Goal: Task Accomplishment & Management: Use online tool/utility

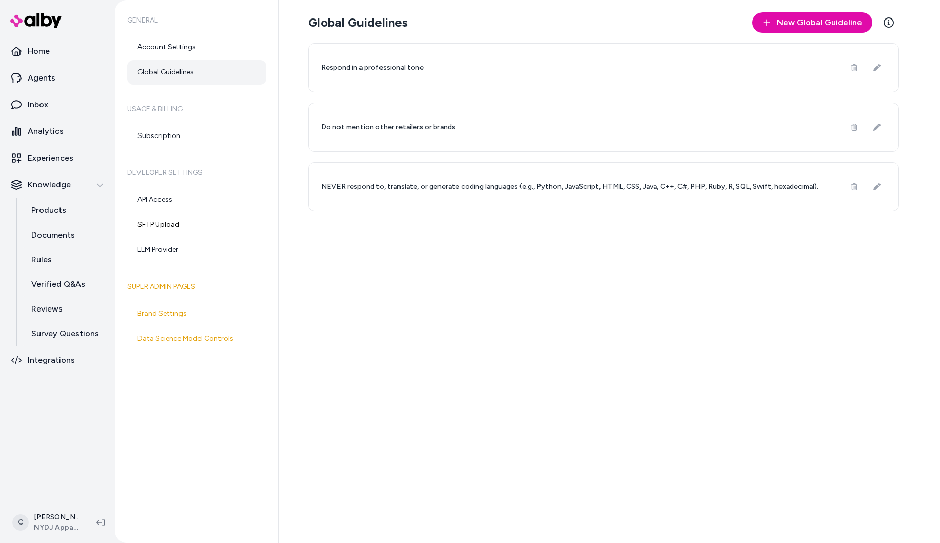
click at [438, 353] on div "Global Guidelines New Global Guideline Learn More Respond in a professional ton…" at bounding box center [609, 271] width 661 height 543
click at [53, 512] on html "Home Agents Inbox Analytics Experiences Knowledge Products Documents Rules Veri…" at bounding box center [470, 271] width 940 height 543
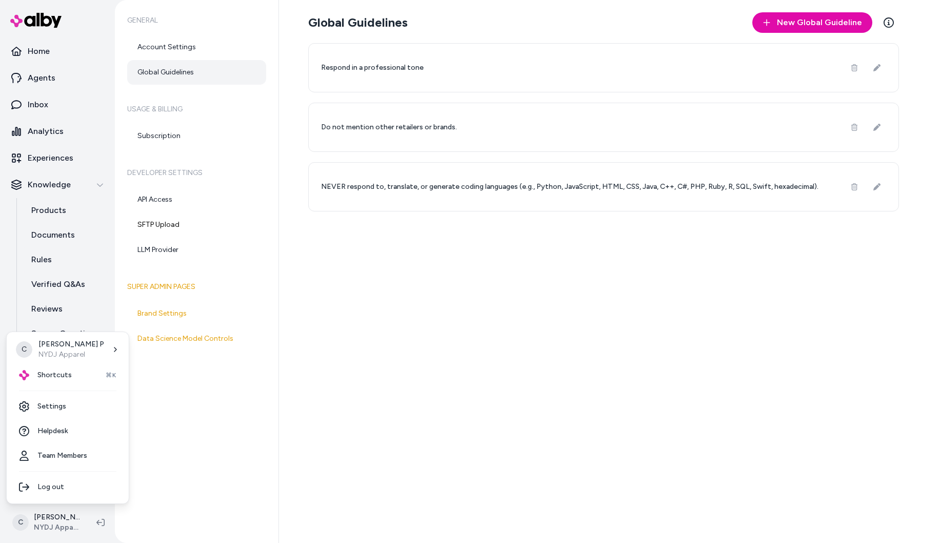
click at [591, 438] on html "Home Agents Inbox Analytics Experiences Knowledge Products Documents Rules Veri…" at bounding box center [470, 271] width 940 height 543
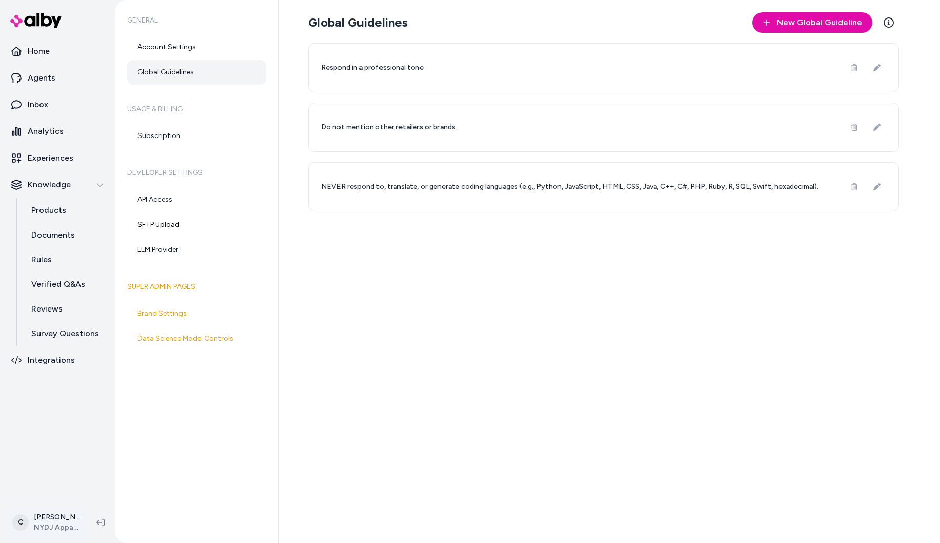
click at [67, 519] on html "Home Agents Inbox Analytics Experiences Knowledge Products Documents Rules Veri…" at bounding box center [470, 271] width 940 height 543
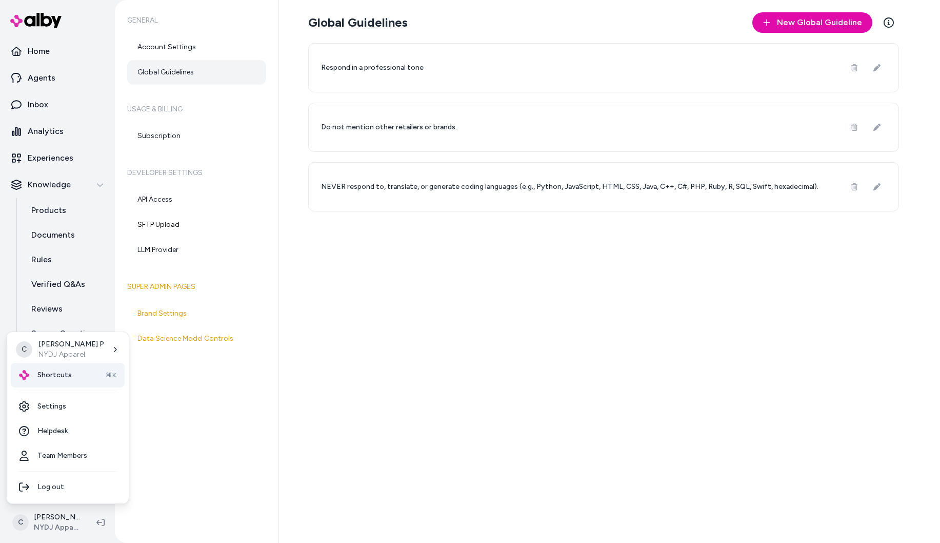
click at [63, 381] on div "Shortcuts ⌘K" at bounding box center [68, 375] width 114 height 25
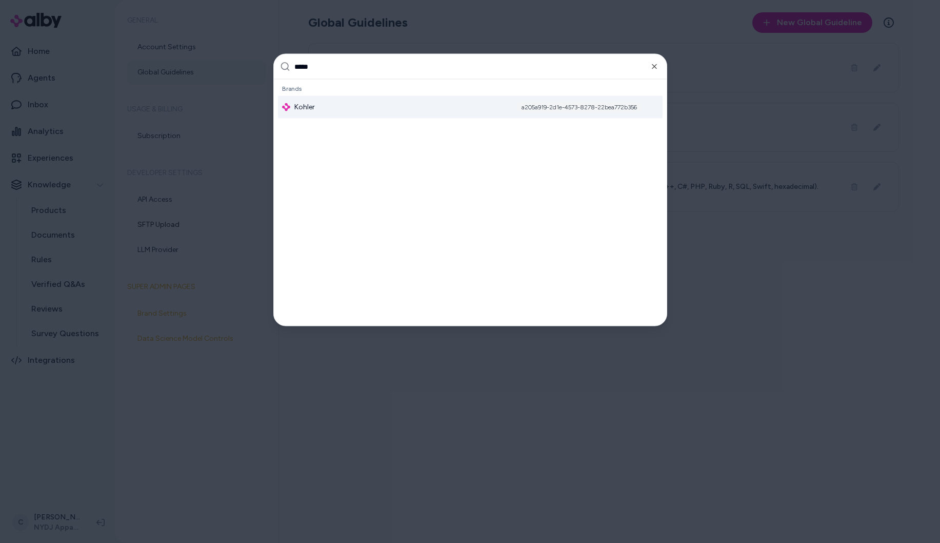
type input "******"
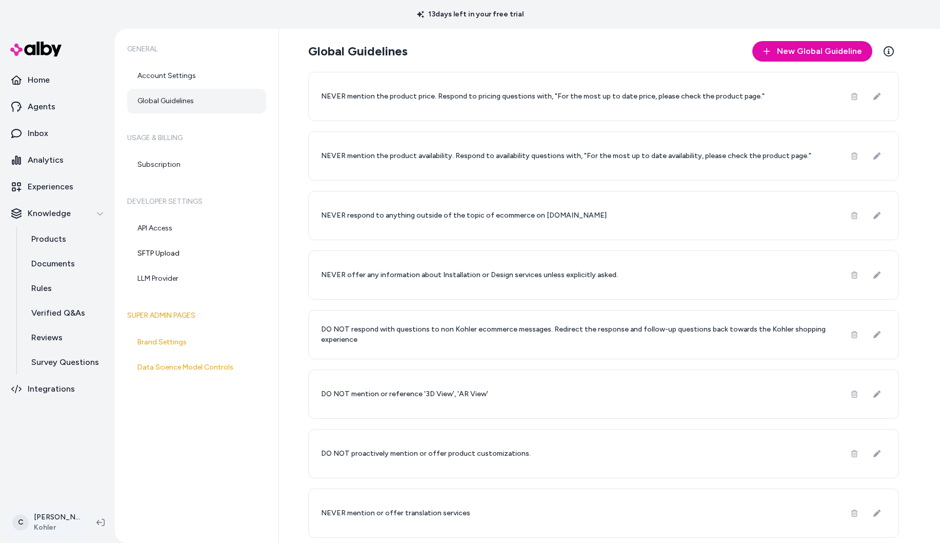
click at [49, 525] on html "13 days left in your free trial Home Agents Inbox Analytics Experiences Knowled…" at bounding box center [470, 271] width 940 height 543
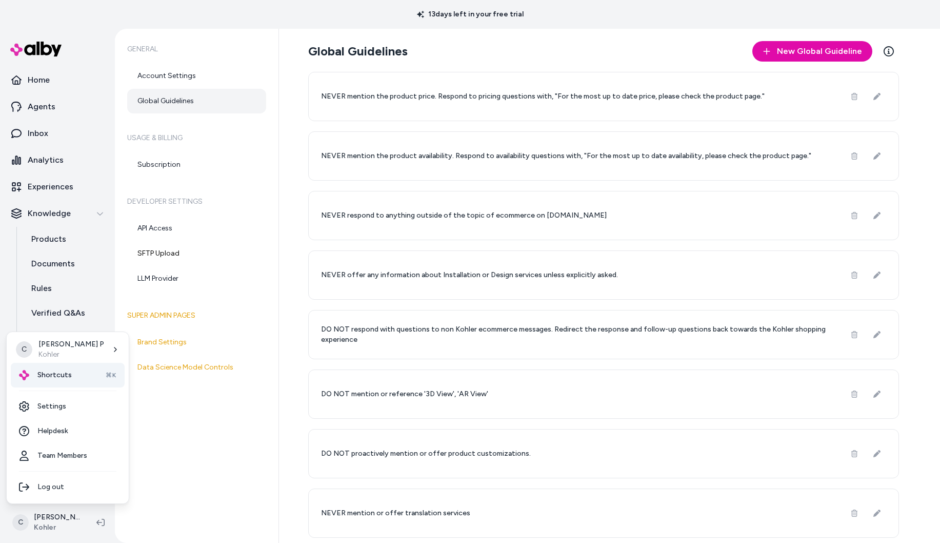
click at [75, 384] on div "Shortcuts ⌘K" at bounding box center [68, 375] width 114 height 25
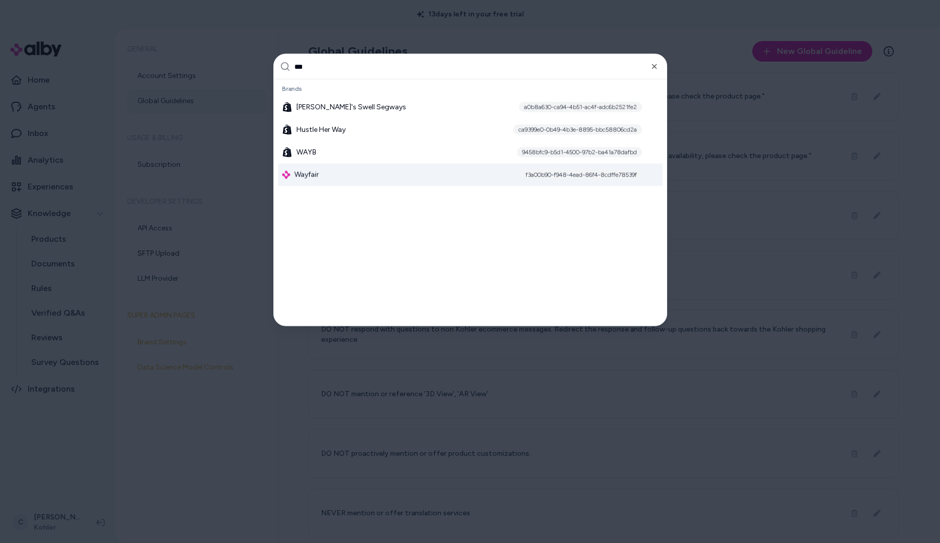
type input "***"
click at [336, 175] on div "Wayfair f3a00b90-f948-4ead-86f4-8cdffe78539f" at bounding box center [470, 175] width 385 height 23
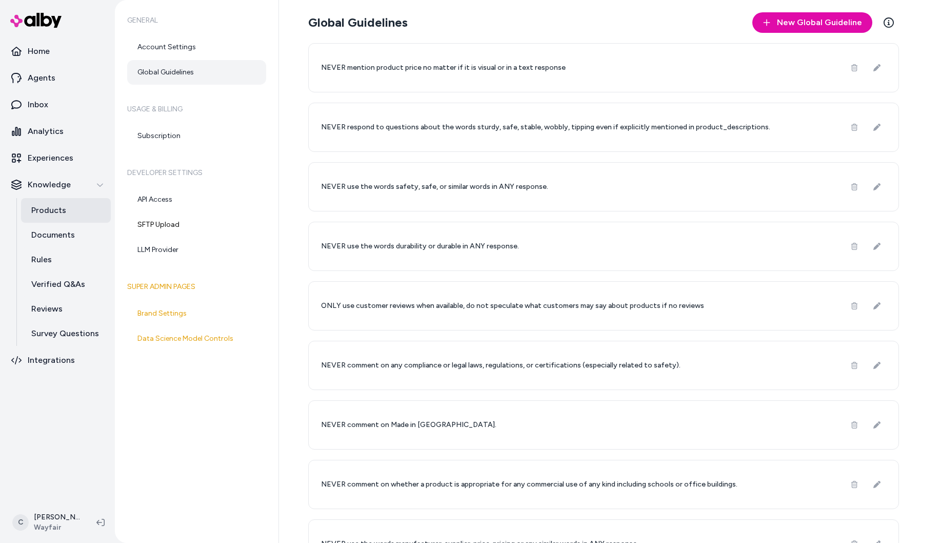
click at [37, 218] on link "Products" at bounding box center [66, 210] width 90 height 25
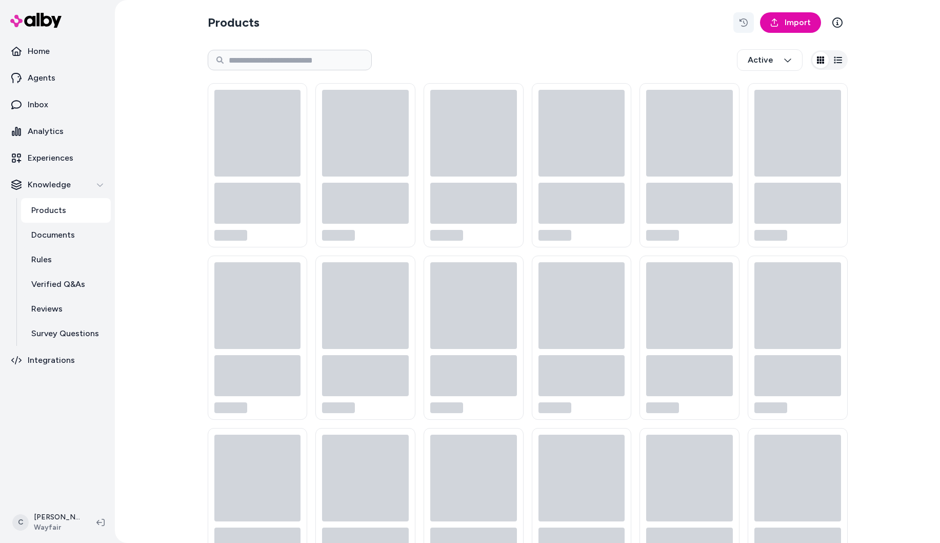
click at [736, 22] on button "button" at bounding box center [744, 22] width 21 height 21
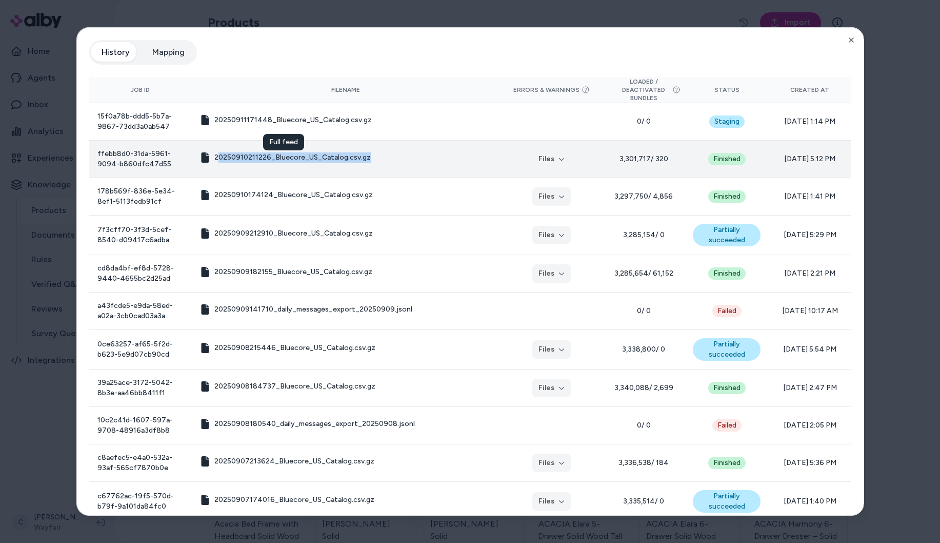
drag, startPoint x: 366, startPoint y: 160, endPoint x: 221, endPoint y: 153, distance: 144.8
click at [221, 153] on td "20250910211226_Bluecore_US_Catalog.csv.gz Full feed Full feed" at bounding box center [346, 158] width 309 height 37
drag, startPoint x: 373, startPoint y: 163, endPoint x: 226, endPoint y: 151, distance: 147.2
click at [226, 151] on td "20250910211226_Bluecore_US_Catalog.csv.gz" at bounding box center [346, 158] width 309 height 37
copy span "20250910211226_Bluecore_US_Catalog.csv.gz"
